Goal: Transaction & Acquisition: Purchase product/service

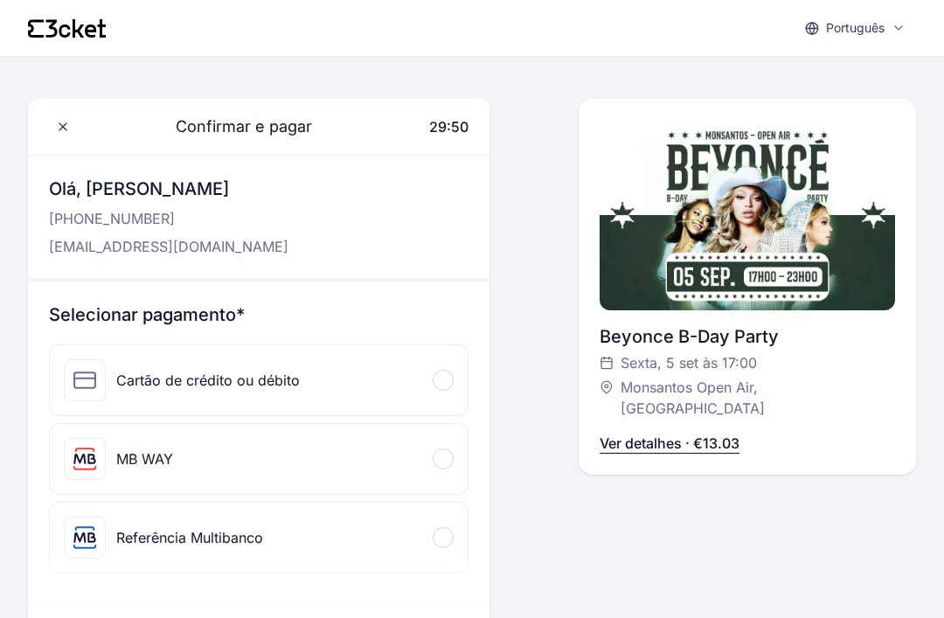
click at [460, 449] on div "MB WAY" at bounding box center [259, 459] width 418 height 70
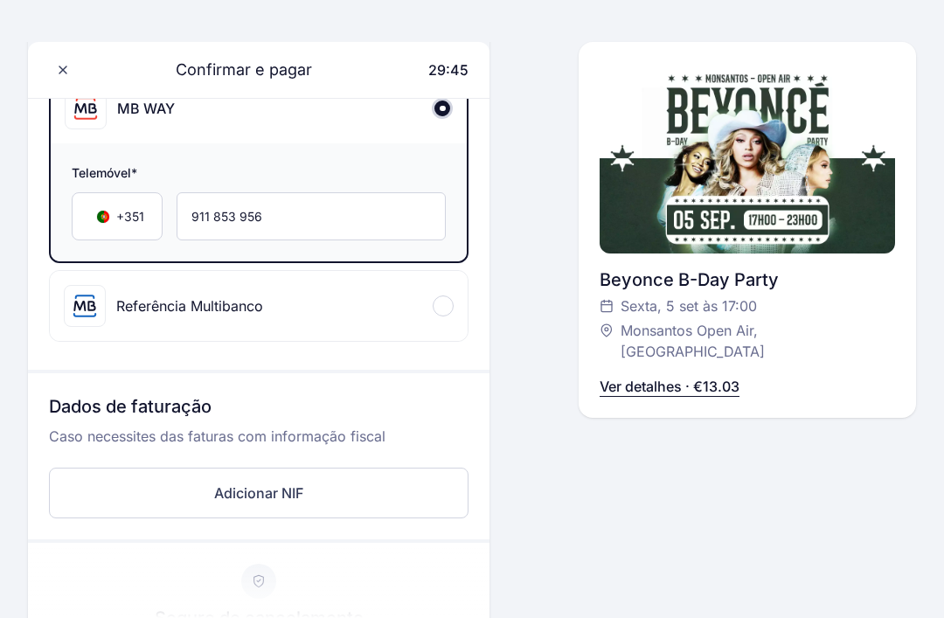
scroll to position [356, 0]
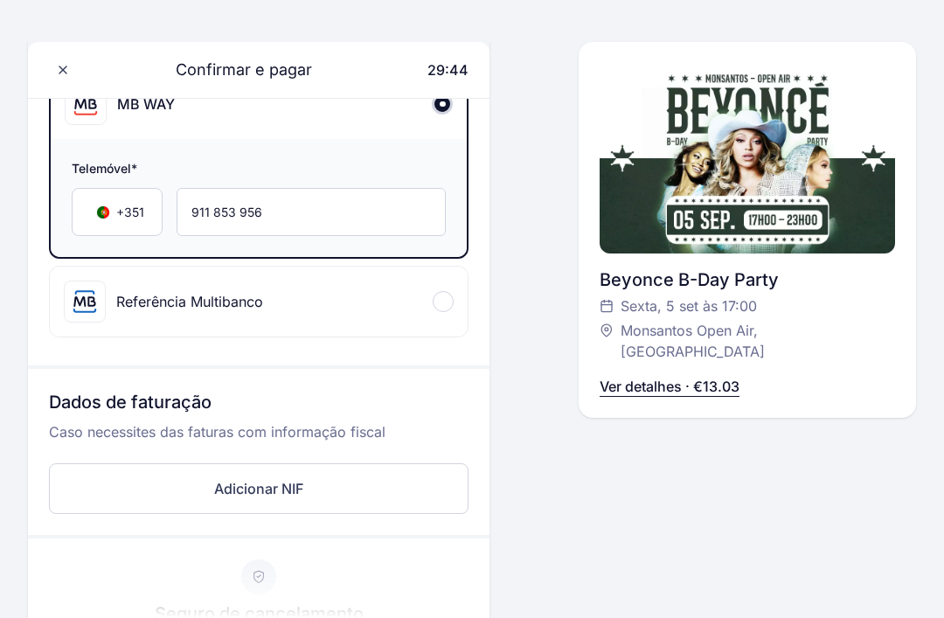
click at [387, 495] on button "Adicionar NIF" at bounding box center [259, 488] width 420 height 51
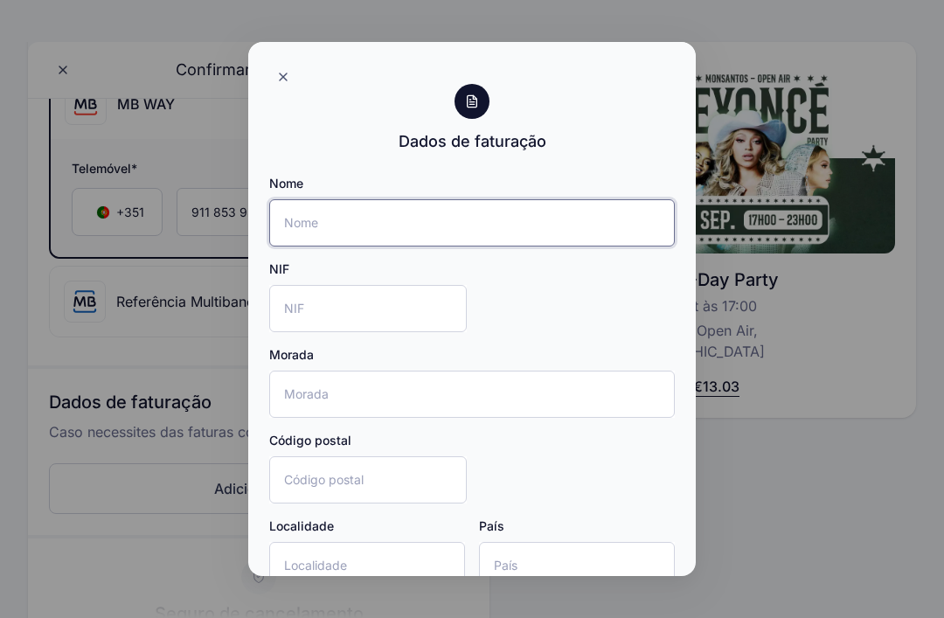
click at [533, 219] on input "Nome" at bounding box center [472, 222] width 406 height 47
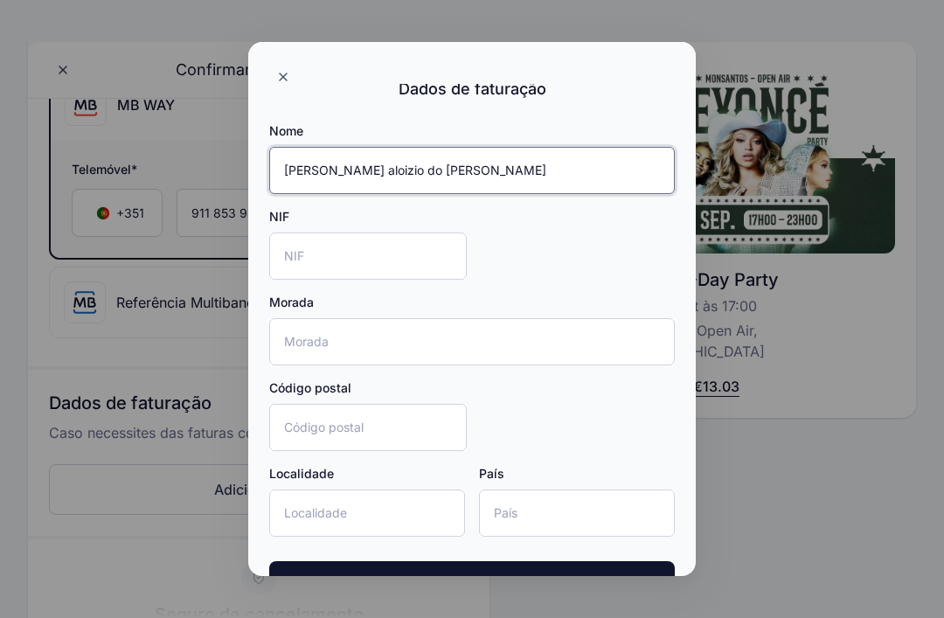
scroll to position [52, 0]
type input "[PERSON_NAME] aloizio do [PERSON_NAME]"
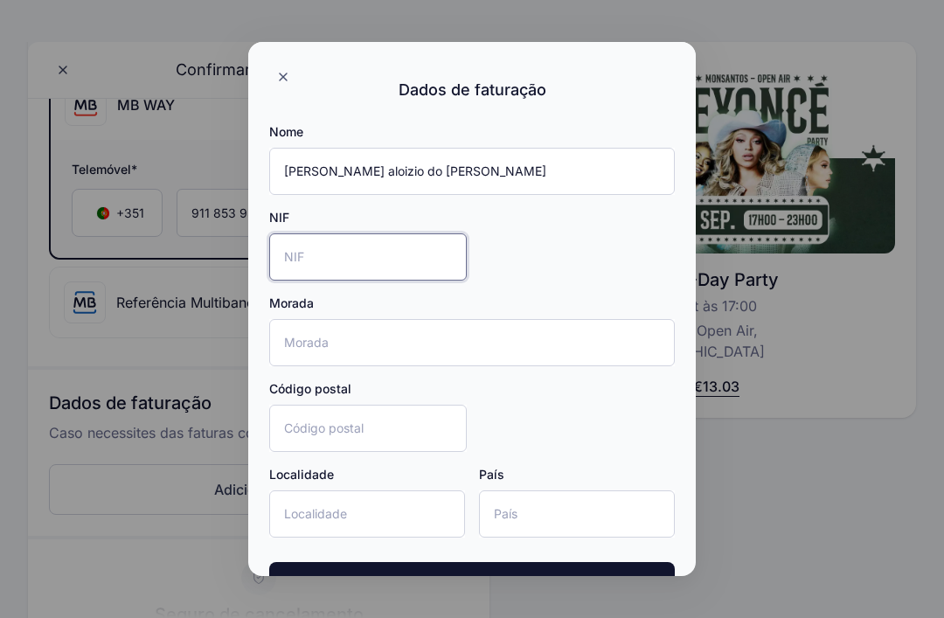
click at [362, 257] on input "NIF" at bounding box center [368, 256] width 198 height 47
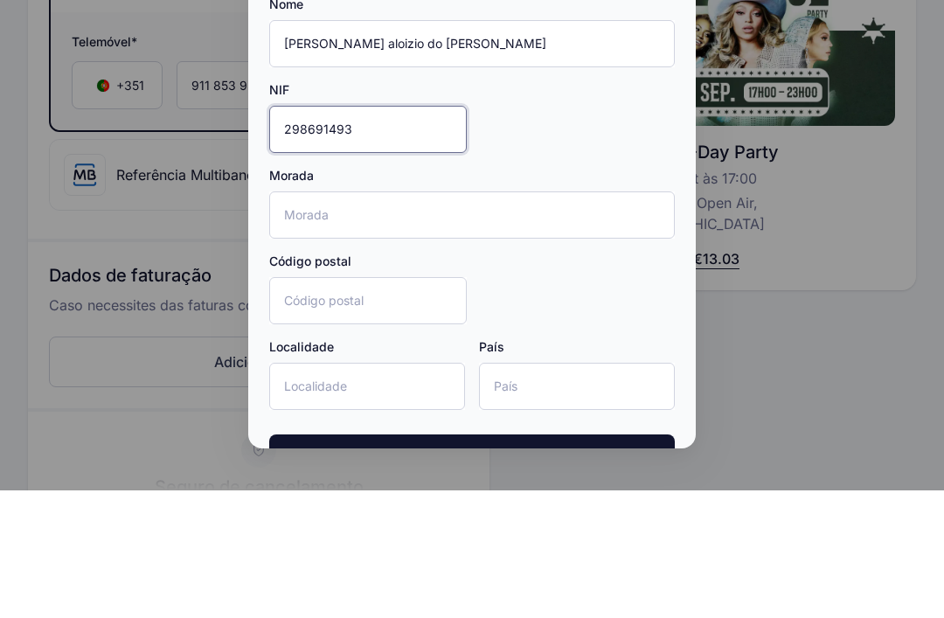
type input "298691493"
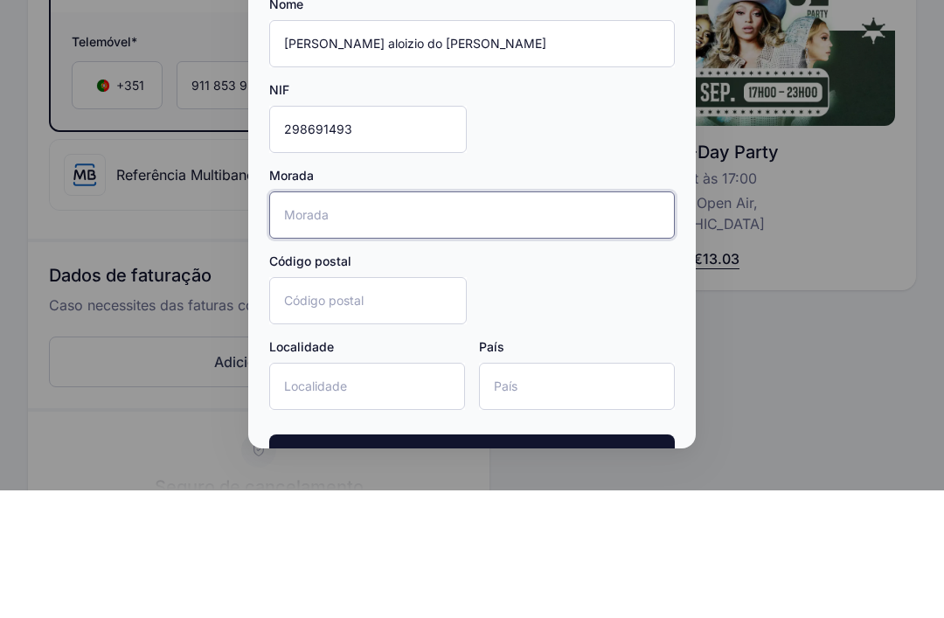
click at [530, 319] on input "Morada" at bounding box center [472, 342] width 406 height 47
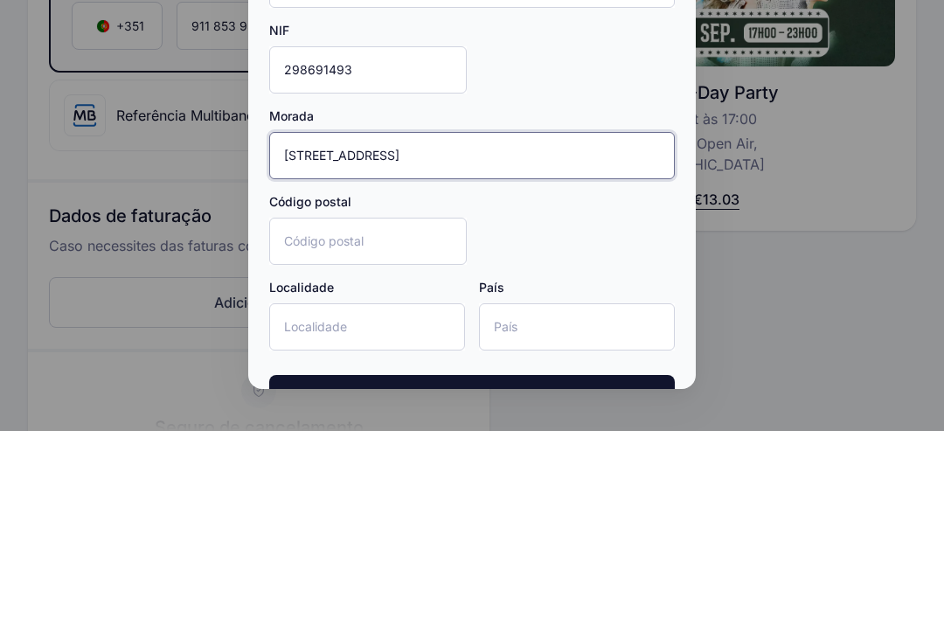
type input "[STREET_ADDRESS]"
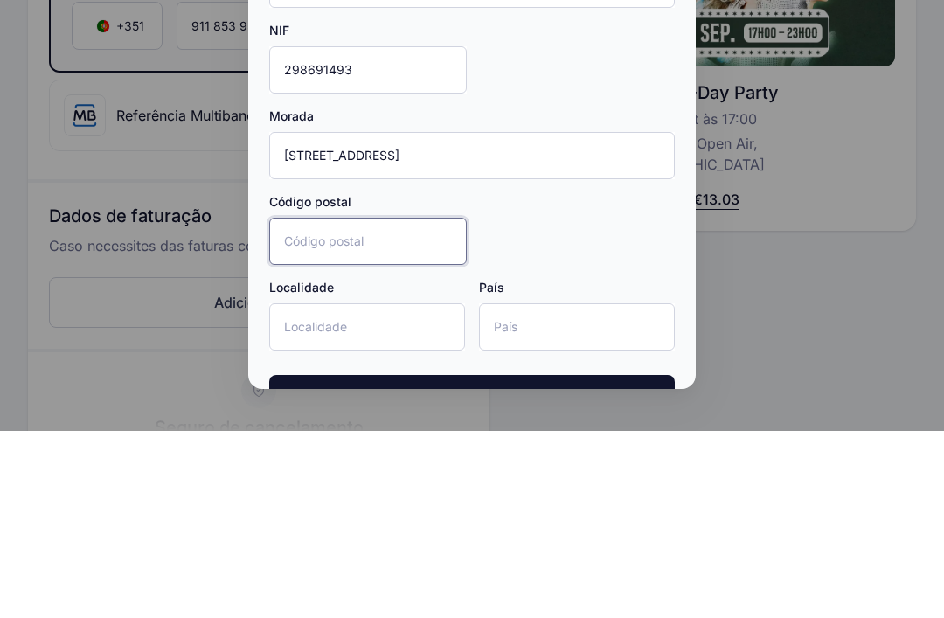
click at [406, 405] on input "Código postal" at bounding box center [368, 428] width 198 height 47
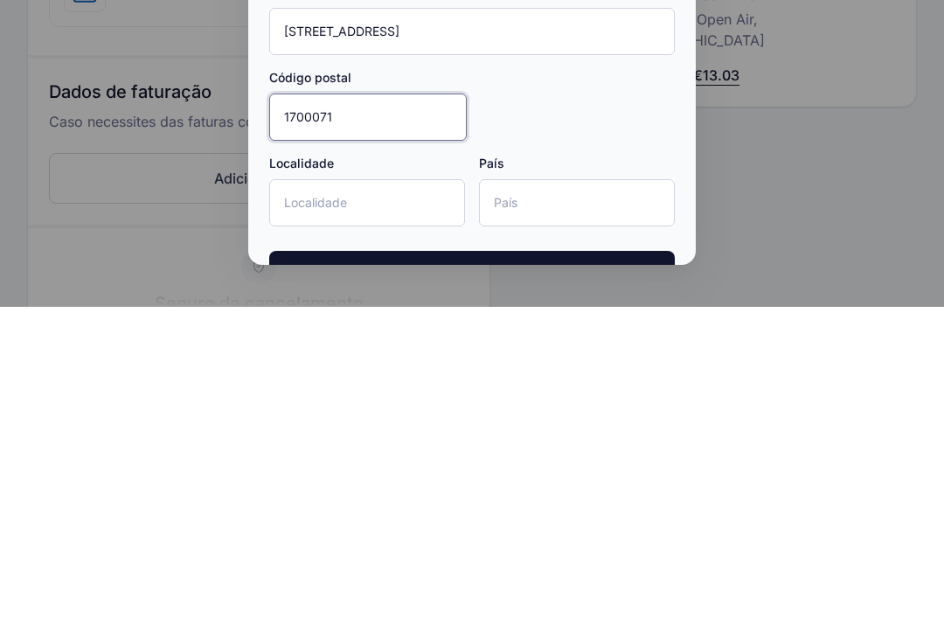
type input "1700071"
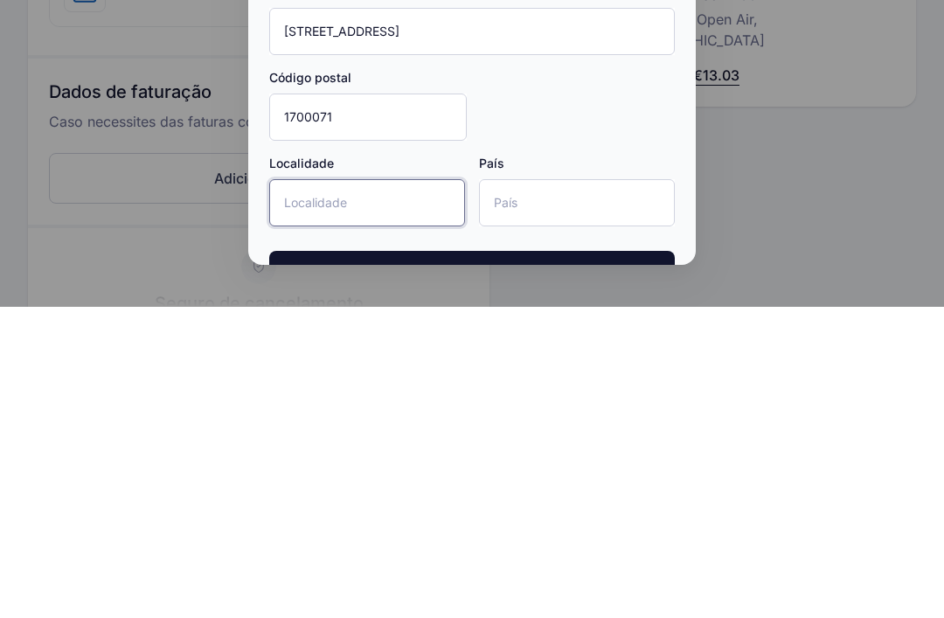
click at [441, 491] on input "Localidade" at bounding box center [367, 514] width 196 height 47
type input "[GEOGRAPHIC_DATA]"
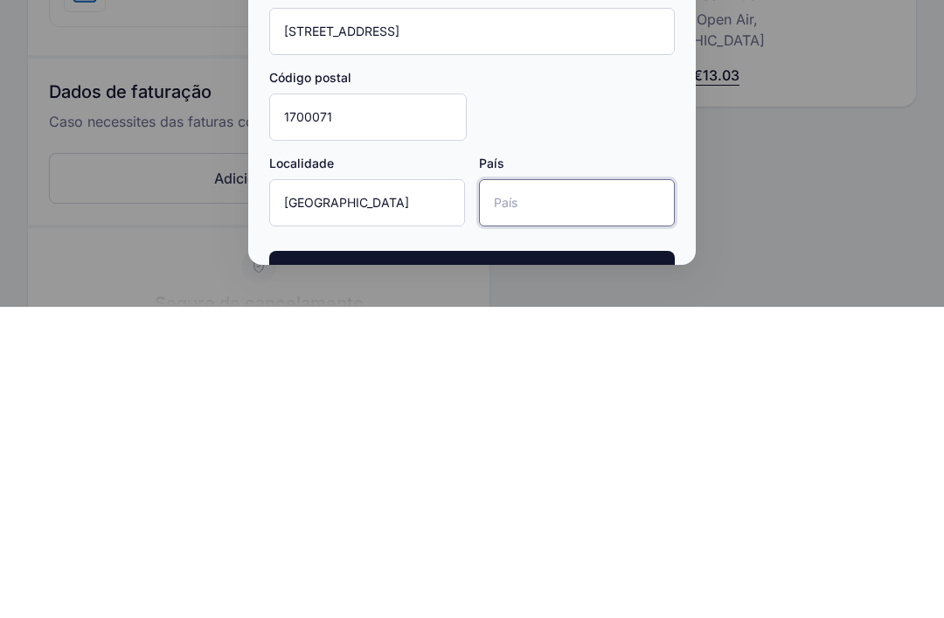
type input "[GEOGRAPHIC_DATA]"
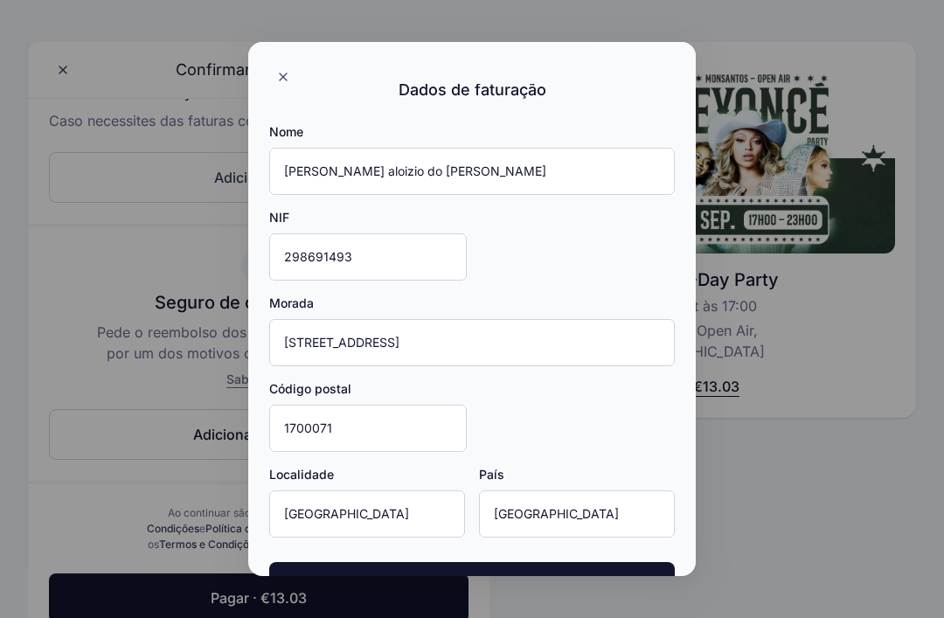
click at [542, 584] on button "Adicionar" at bounding box center [472, 586] width 406 height 49
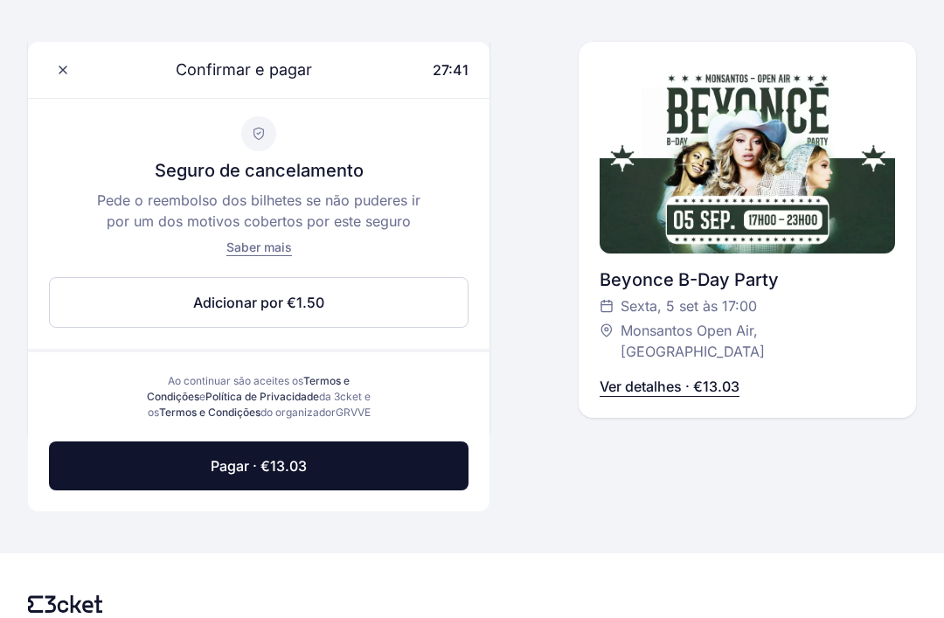
scroll to position [969, 0]
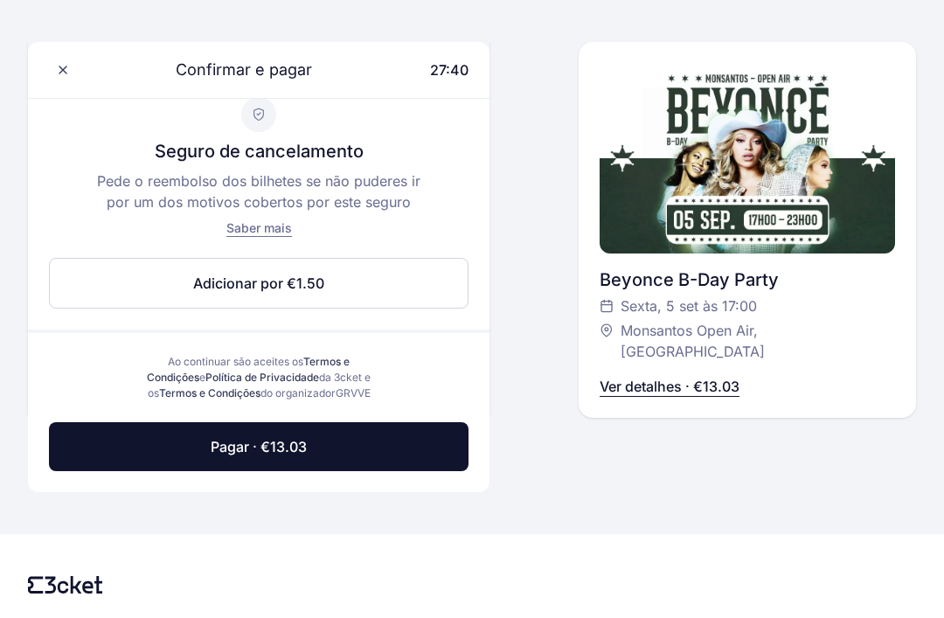
click at [357, 444] on button "Pagar · €13.03" at bounding box center [259, 446] width 420 height 49
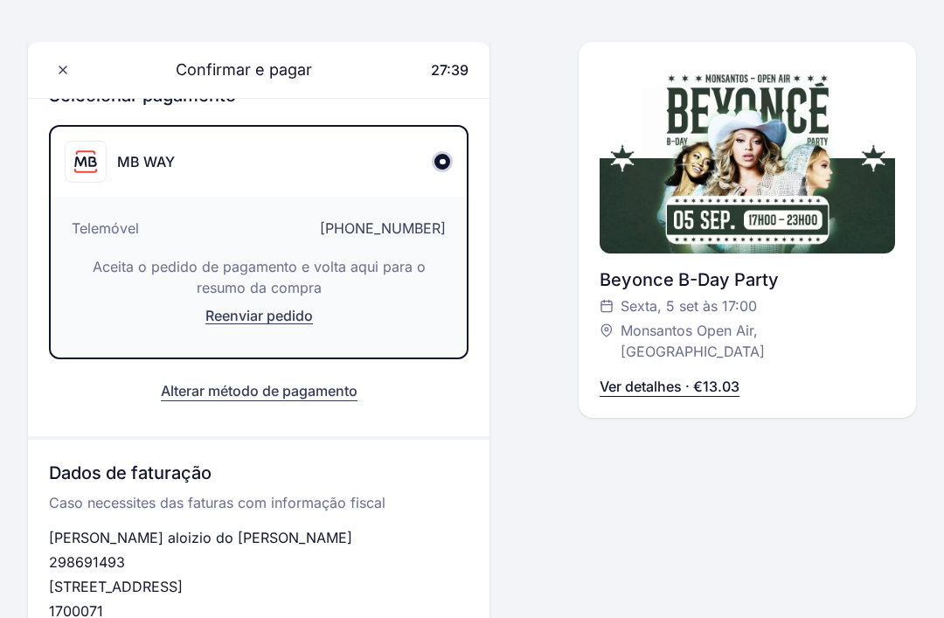
scroll to position [184, 0]
